Goal: Find specific page/section: Find specific page/section

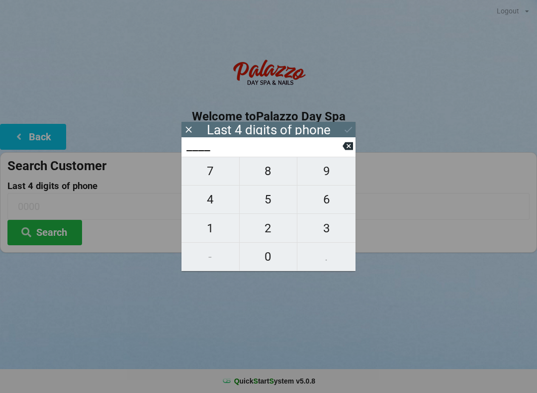
click at [266, 171] on span "8" at bounding box center [269, 171] width 58 height 21
type input "8___"
click at [218, 174] on span "7" at bounding box center [210, 171] width 58 height 21
type input "87__"
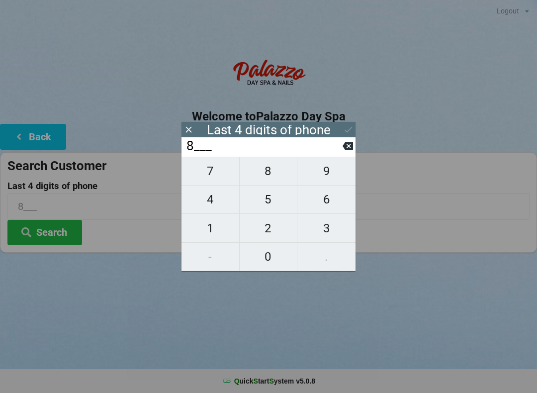
type input "87__"
click at [223, 165] on button "7" at bounding box center [210, 171] width 58 height 29
type input "877_"
click at [205, 242] on button "1" at bounding box center [210, 228] width 58 height 28
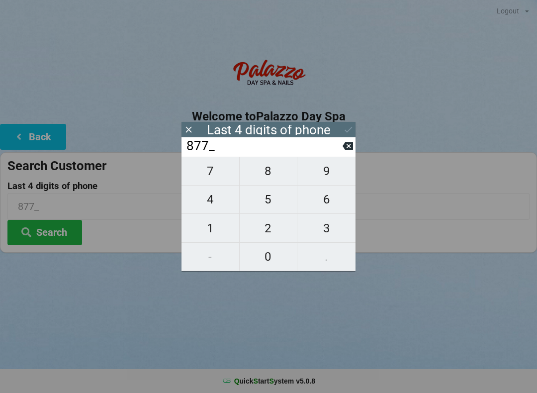
type input "8771"
click at [345, 124] on icon at bounding box center [348, 129] width 10 height 10
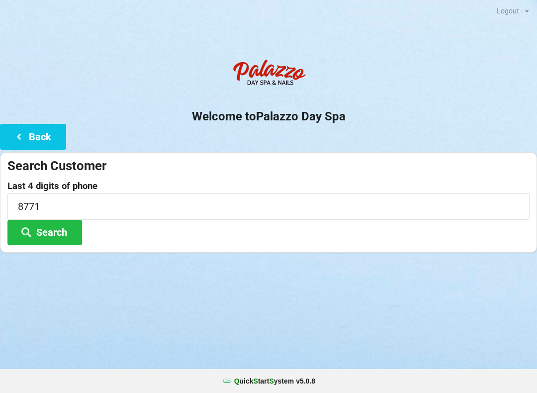
click at [68, 229] on button "Search" at bounding box center [44, 232] width 75 height 25
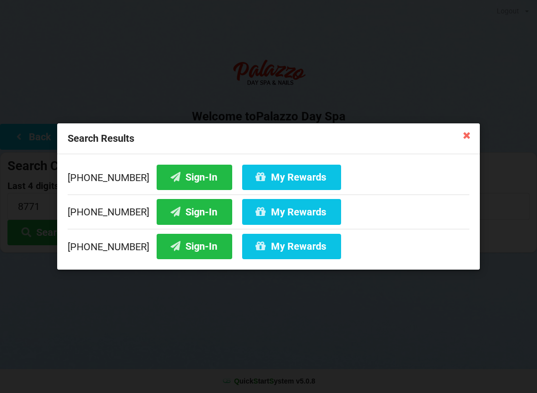
click at [193, 169] on button "Sign-In" at bounding box center [195, 177] width 76 height 25
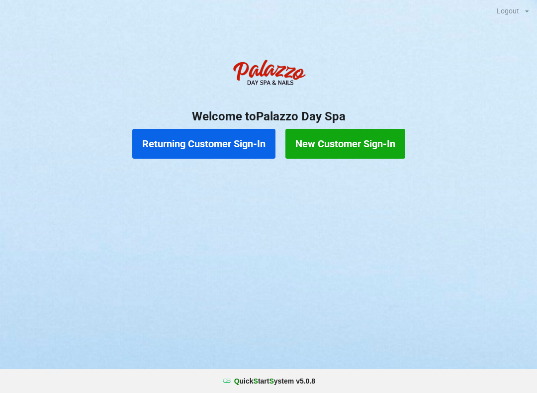
click at [367, 146] on button "New Customer Sign-In" at bounding box center [345, 144] width 120 height 30
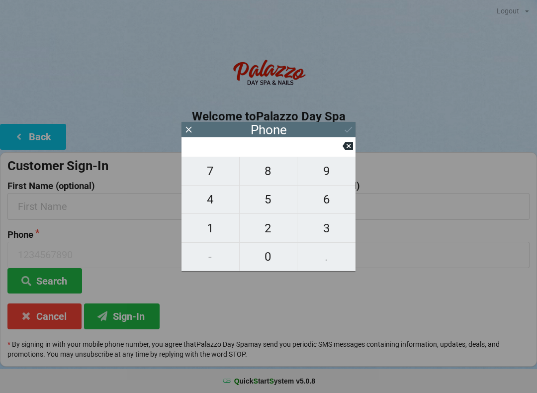
click at [337, 185] on button "9" at bounding box center [326, 171] width 58 height 29
type input "9"
click at [262, 262] on span "0" at bounding box center [269, 256] width 58 height 21
type input "90"
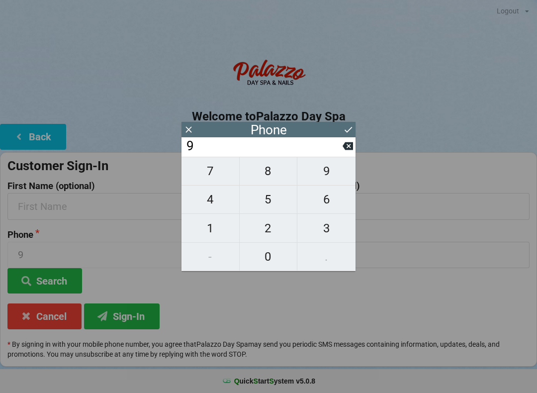
type input "90"
click at [345, 150] on icon at bounding box center [348, 146] width 10 height 8
type input "9"
click at [342, 149] on input "9" at bounding box center [263, 146] width 157 height 16
click at [348, 147] on icon at bounding box center [348, 146] width 10 height 8
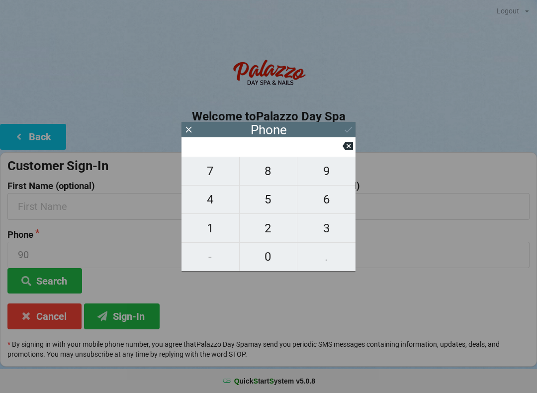
click at [338, 206] on span "6" at bounding box center [326, 199] width 58 height 21
type input "6"
click at [277, 251] on span "0" at bounding box center [269, 256] width 58 height 21
type input "60"
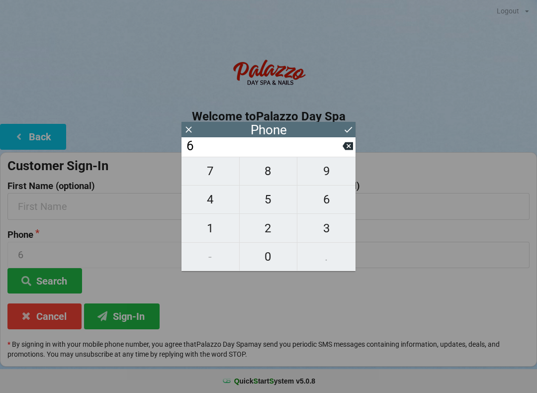
type input "60"
click at [338, 168] on span "9" at bounding box center [326, 171] width 58 height 21
type input "609"
click at [329, 231] on span "3" at bounding box center [326, 228] width 58 height 21
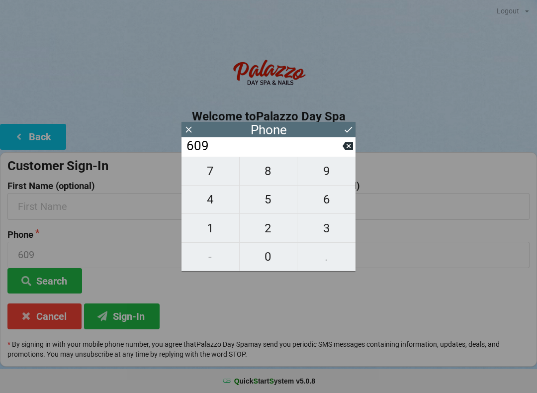
type input "6093"
click at [278, 199] on span "5" at bounding box center [269, 199] width 58 height 21
type input "60935"
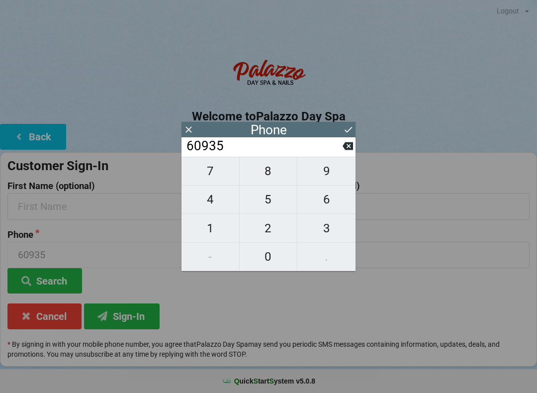
click at [219, 218] on button "1" at bounding box center [210, 228] width 58 height 28
type input "609351"
click at [268, 199] on span "5" at bounding box center [269, 199] width 58 height 21
type input "6093515"
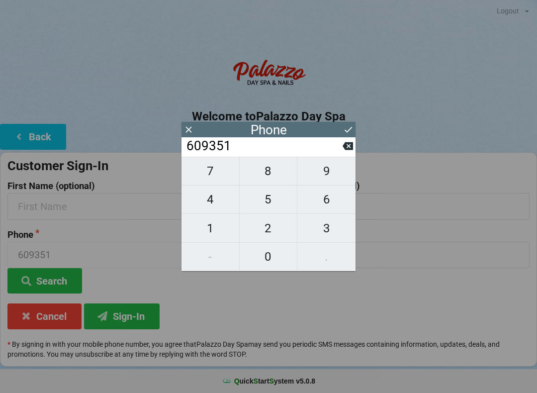
type input "6093515"
click at [329, 228] on span "3" at bounding box center [326, 228] width 58 height 21
type input "60935153"
click at [211, 198] on span "4" at bounding box center [210, 199] width 58 height 21
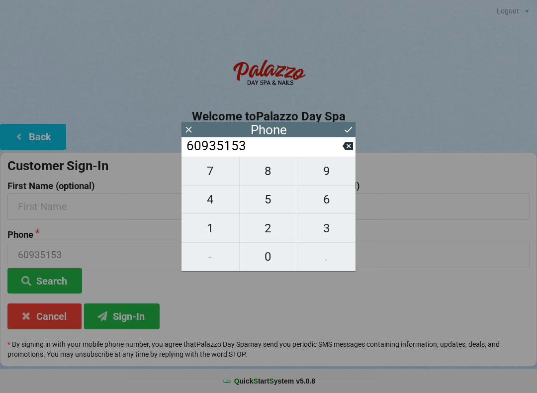
type input "609351534"
click at [318, 201] on span "6" at bounding box center [326, 199] width 58 height 21
type input "6093515346"
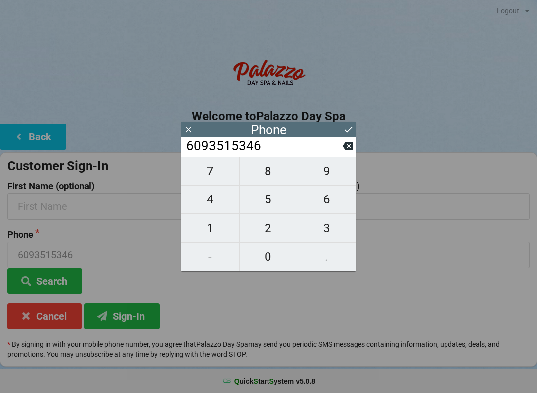
click at [353, 128] on icon at bounding box center [348, 129] width 10 height 10
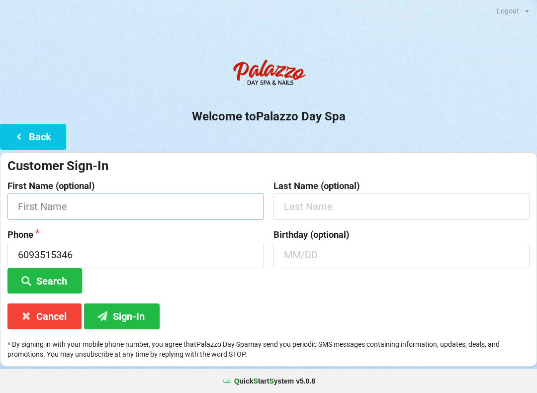
click at [162, 198] on input "text" at bounding box center [135, 206] width 256 height 26
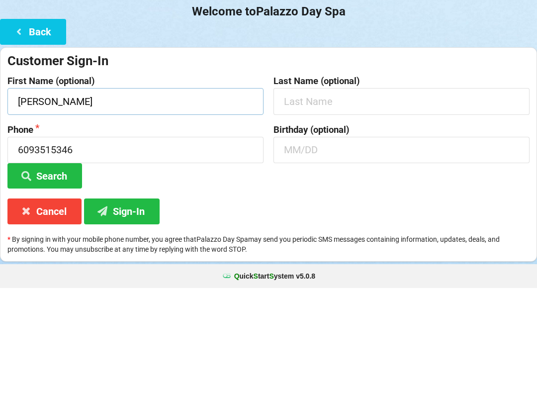
type input "[PERSON_NAME]"
click at [388, 242] on input "text" at bounding box center [401, 255] width 256 height 26
click at [57, 268] on button "Search" at bounding box center [44, 280] width 75 height 25
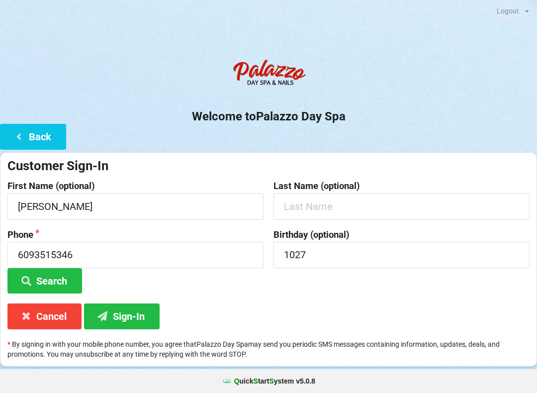
click at [129, 319] on button "Sign-In" at bounding box center [122, 315] width 76 height 25
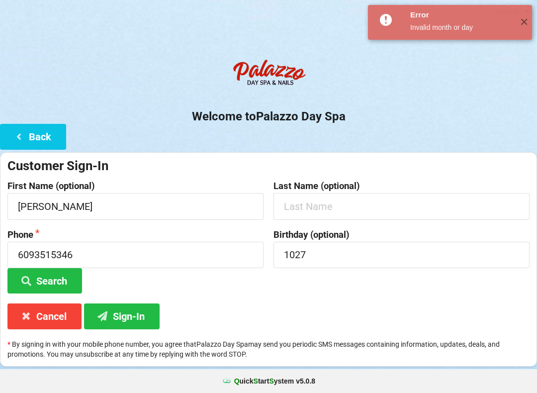
click at [56, 274] on button "Search" at bounding box center [44, 280] width 75 height 25
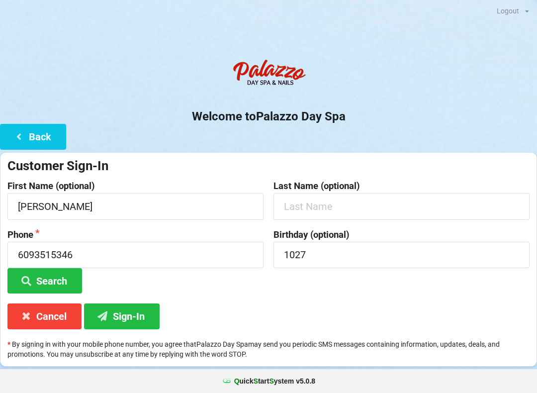
click at [138, 312] on button "Sign-In" at bounding box center [122, 315] width 76 height 25
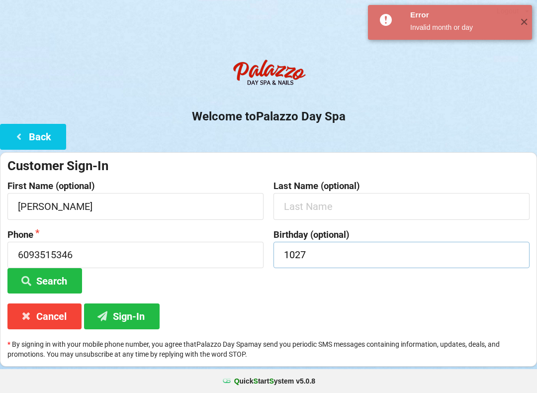
click at [292, 258] on input "1027" at bounding box center [401, 255] width 256 height 26
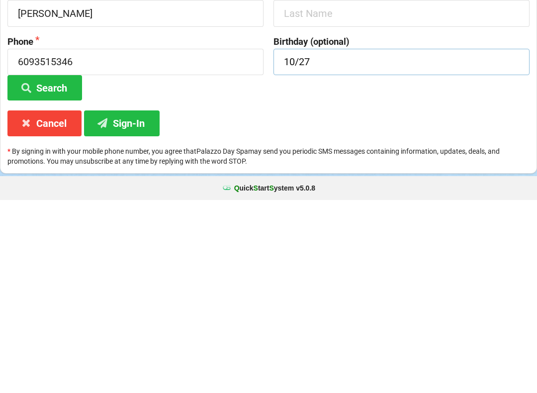
type input "10/27"
click at [134, 303] on button "Sign-In" at bounding box center [122, 315] width 76 height 25
